Goal: Information Seeking & Learning: Understand process/instructions

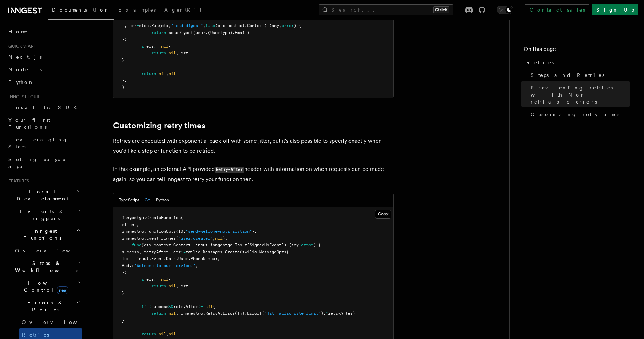
scroll to position [987, 0]
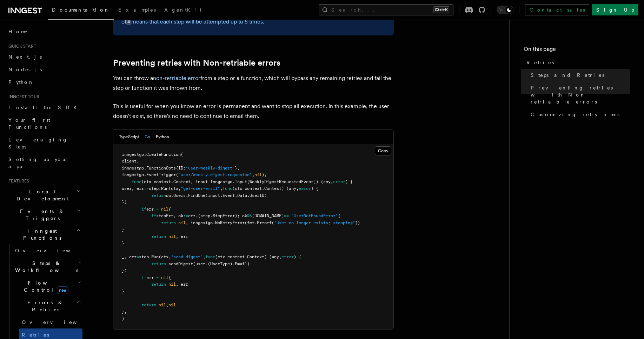
scroll to position [729, 0]
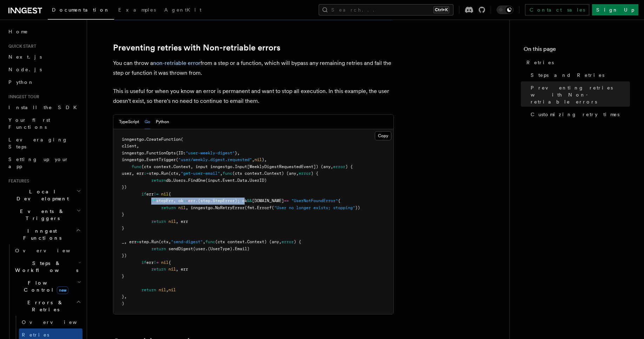
drag, startPoint x: 153, startPoint y: 191, endPoint x: 253, endPoint y: 191, distance: 100.0
click at [253, 198] on span "if stepErr, ok := err.(step.StepError); ok && stepErr.Name == "UserNotFoundErro…" at bounding box center [231, 200] width 219 height 5
click at [429, 112] on article "Features Inngest Functions Errors & Retries Retries By default, in addition to …" at bounding box center [298, 8] width 400 height 1412
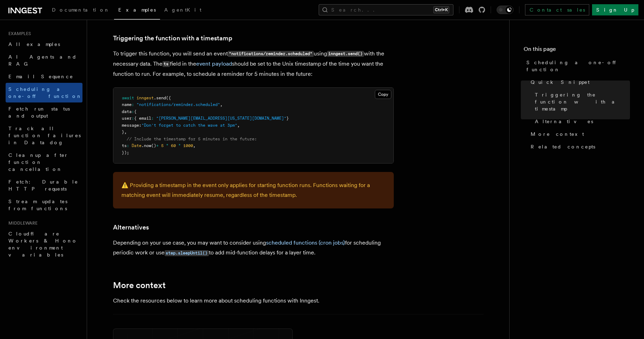
scroll to position [246, 0]
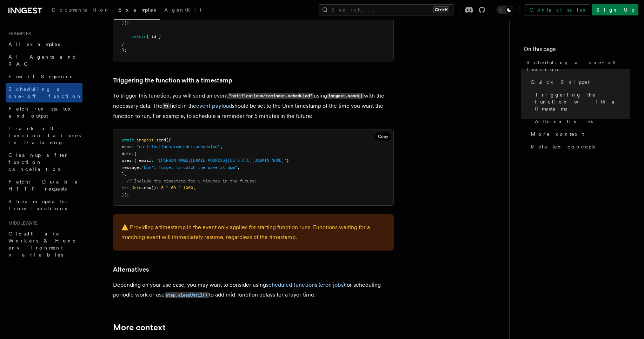
drag, startPoint x: 208, startPoint y: 187, endPoint x: 130, endPoint y: 187, distance: 77.9
click at [130, 187] on pre "await inngest .send ({ name : "notifications/reminder.scheduled" , data : { use…" at bounding box center [253, 168] width 280 height 76
click at [139, 190] on pre "await inngest .send ({ name : "notifications/reminder.scheduled" , data : { use…" at bounding box center [253, 168] width 280 height 76
